Goal: Information Seeking & Learning: Learn about a topic

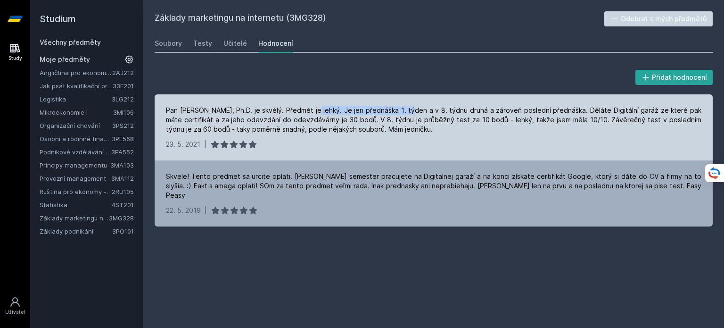
drag, startPoint x: 304, startPoint y: 109, endPoint x: 399, endPoint y: 110, distance: 94.8
click at [399, 110] on div "Pan [PERSON_NAME], Ph.D. je skvělý. Předmět je lehký. Je jen přednáška 1. týden…" at bounding box center [434, 120] width 536 height 28
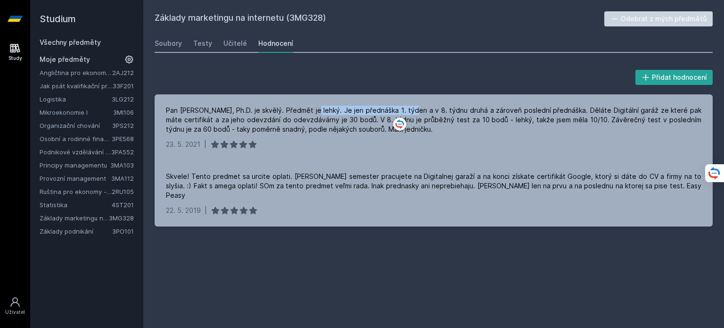
click at [87, 41] on link "Všechny předměty" at bounding box center [70, 42] width 61 height 8
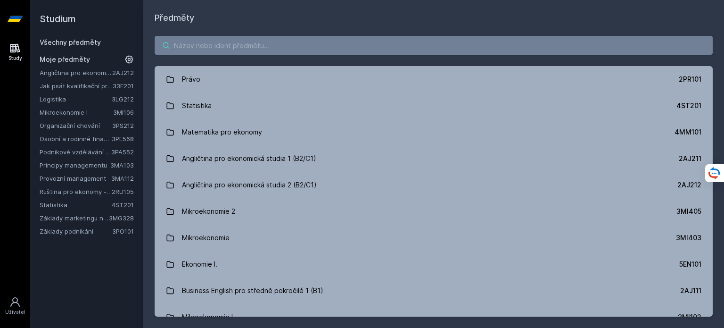
click at [277, 40] on input "search" at bounding box center [434, 45] width 558 height 19
click at [189, 47] on input "search" at bounding box center [434, 45] width 558 height 19
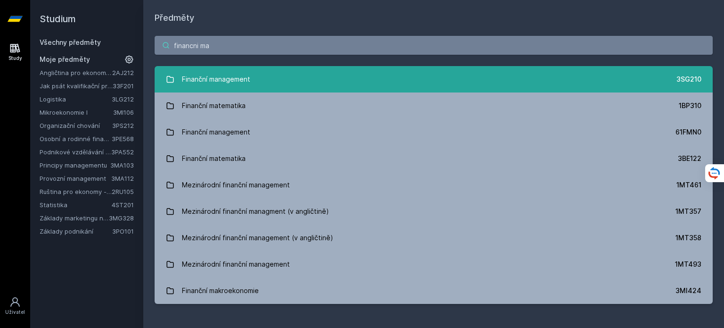
type input "financni ma"
click at [500, 81] on link "Finanční management 3SG210" at bounding box center [434, 79] width 558 height 26
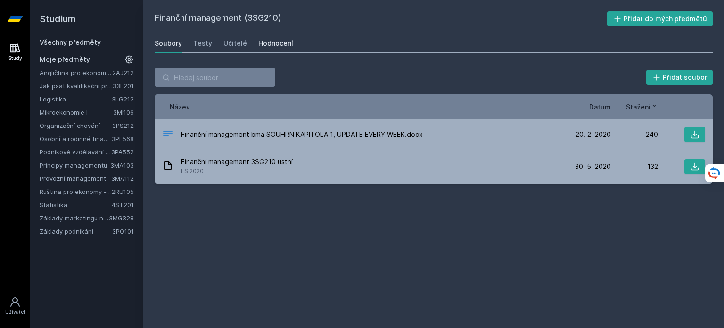
click at [273, 41] on div "Hodnocení" at bounding box center [275, 43] width 35 height 9
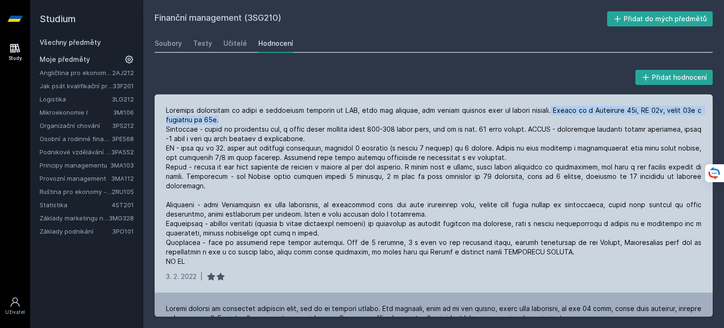
drag, startPoint x: 563, startPoint y: 110, endPoint x: 658, endPoint y: 113, distance: 94.3
click at [658, 113] on div at bounding box center [434, 186] width 536 height 160
drag, startPoint x: 225, startPoint y: 128, endPoint x: 273, endPoint y: 132, distance: 47.8
click at [273, 132] on div at bounding box center [434, 186] width 536 height 160
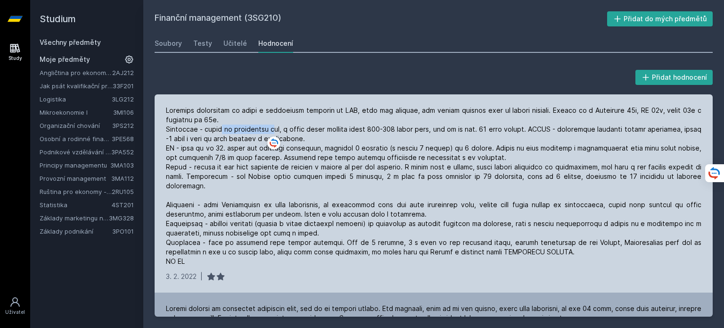
click at [273, 132] on div at bounding box center [434, 186] width 536 height 160
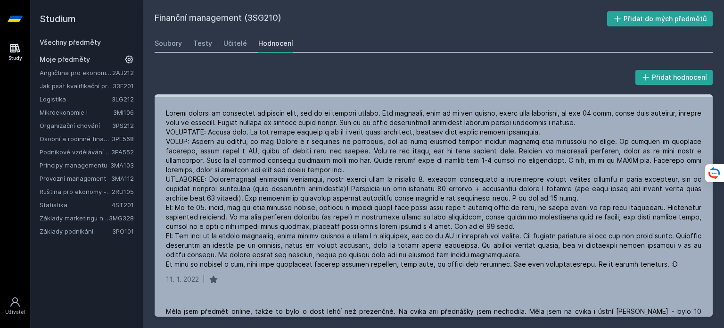
scroll to position [196, 0]
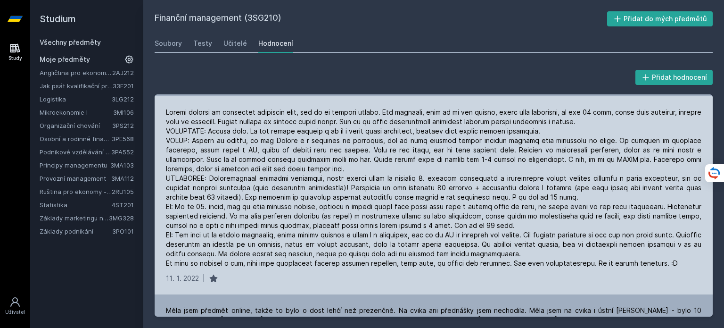
click at [175, 162] on div at bounding box center [434, 188] width 536 height 160
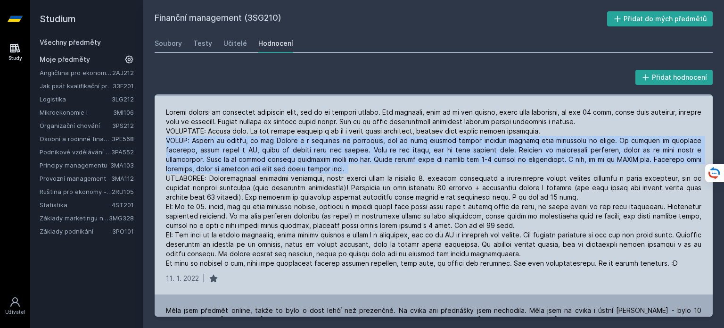
click at [175, 162] on div at bounding box center [434, 188] width 536 height 160
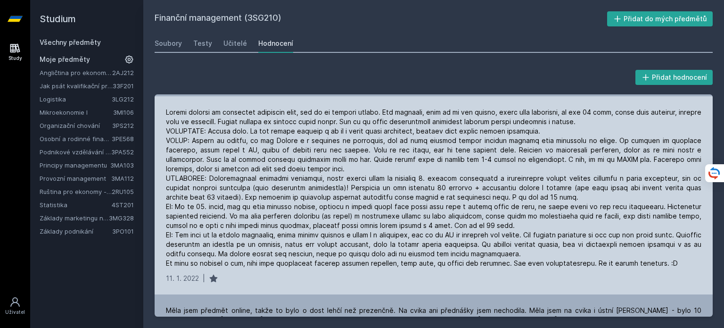
click at [240, 128] on div at bounding box center [434, 188] width 536 height 160
drag, startPoint x: 578, startPoint y: 187, endPoint x: 245, endPoint y: 197, distance: 333.0
click at [245, 197] on div at bounding box center [434, 188] width 536 height 160
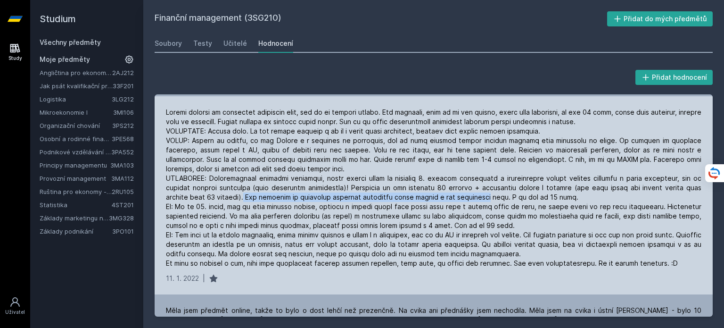
drag, startPoint x: 245, startPoint y: 197, endPoint x: 464, endPoint y: 200, distance: 219.3
click at [464, 200] on div at bounding box center [434, 188] width 536 height 160
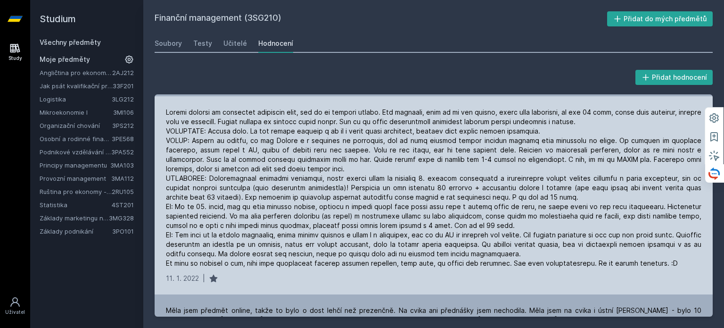
click at [464, 200] on div at bounding box center [434, 188] width 536 height 160
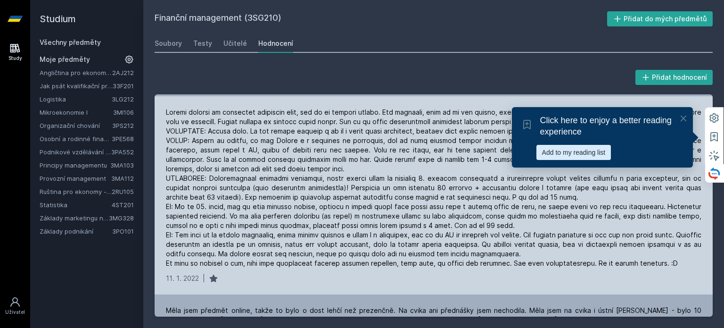
click at [498, 197] on div at bounding box center [434, 188] width 536 height 160
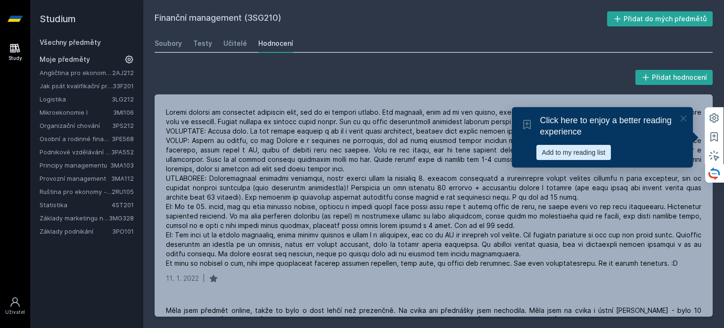
click at [685, 116] on icon at bounding box center [683, 118] width 9 height 9
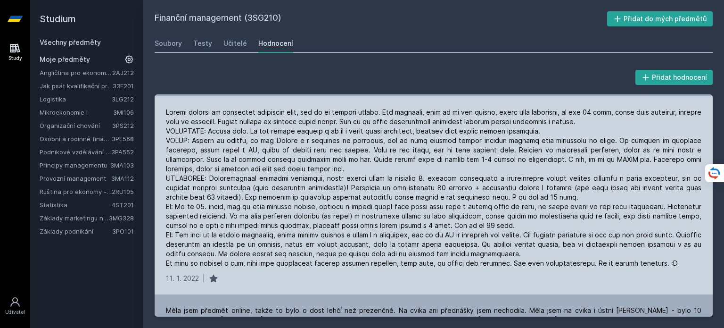
click at [471, 235] on div at bounding box center [434, 188] width 536 height 160
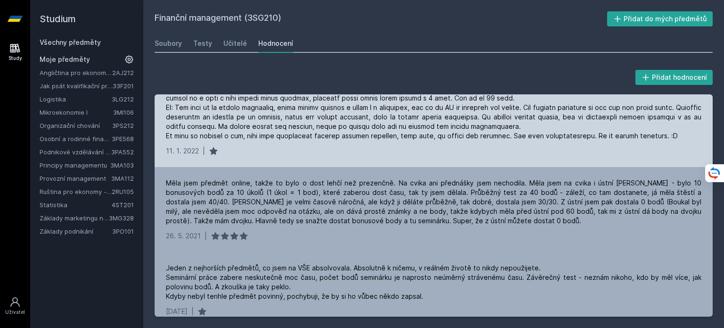
scroll to position [326, 0]
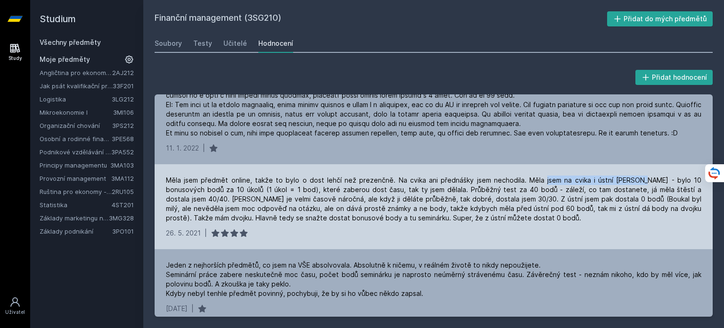
drag, startPoint x: 520, startPoint y: 178, endPoint x: 619, endPoint y: 175, distance: 98.6
click at [619, 175] on div "Měla jsem předmět online, takže to bylo o dost lehčí než prezenčně. Na cvika an…" at bounding box center [434, 198] width 536 height 47
click at [579, 190] on div "Měla jsem předmět online, takže to bylo o dost lehčí než prezenčně. Na cvika an…" at bounding box center [434, 198] width 536 height 47
